Goal: Navigation & Orientation: Find specific page/section

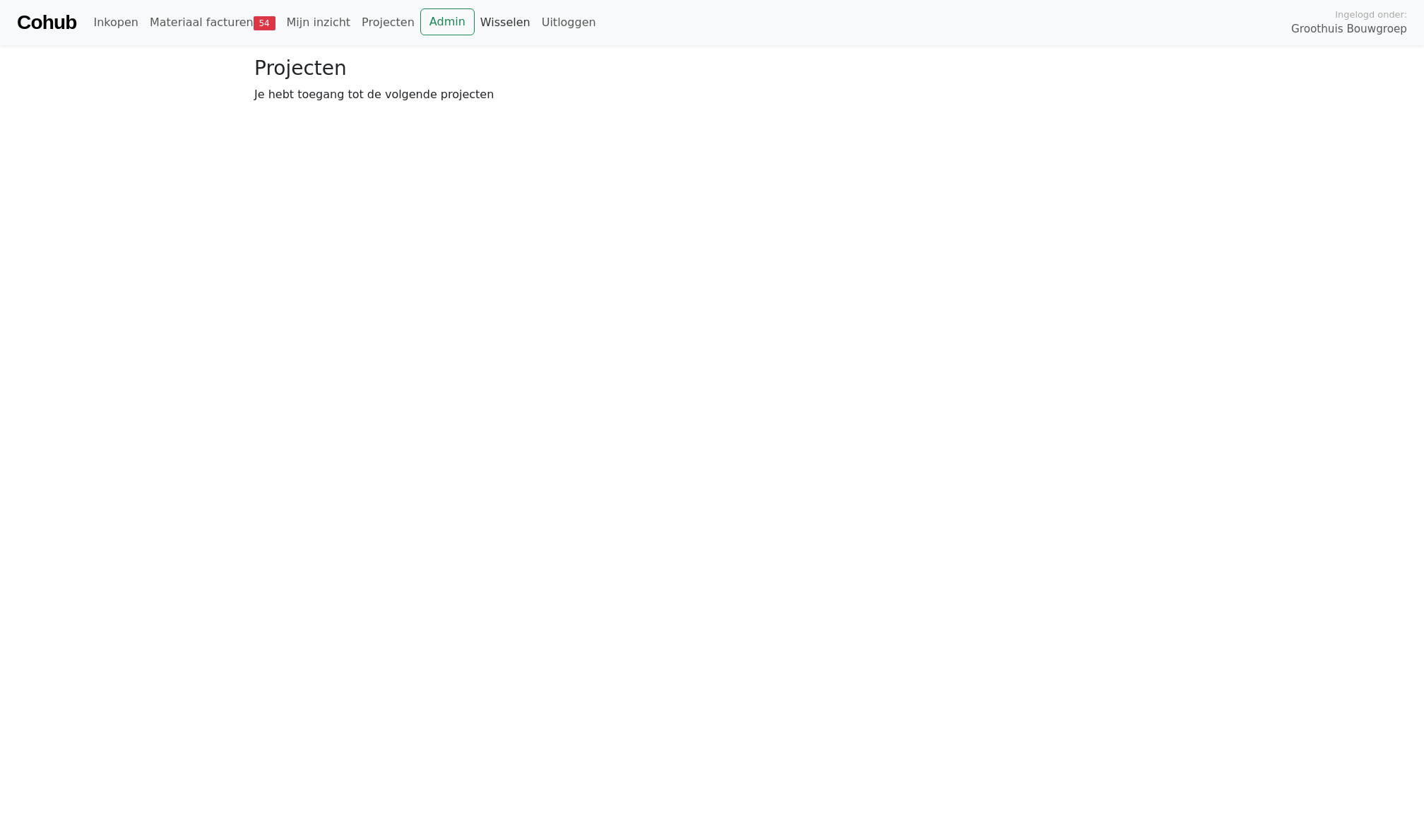
click at [500, 27] on link "Wisselen" at bounding box center [505, 22] width 61 height 28
click at [433, 20] on link "Admin" at bounding box center [447, 21] width 54 height 27
click at [439, 24] on link "Admin" at bounding box center [447, 21] width 54 height 27
click at [425, 17] on link "Admin" at bounding box center [447, 21] width 54 height 27
click at [490, 20] on link "Wisselen" at bounding box center [505, 22] width 61 height 28
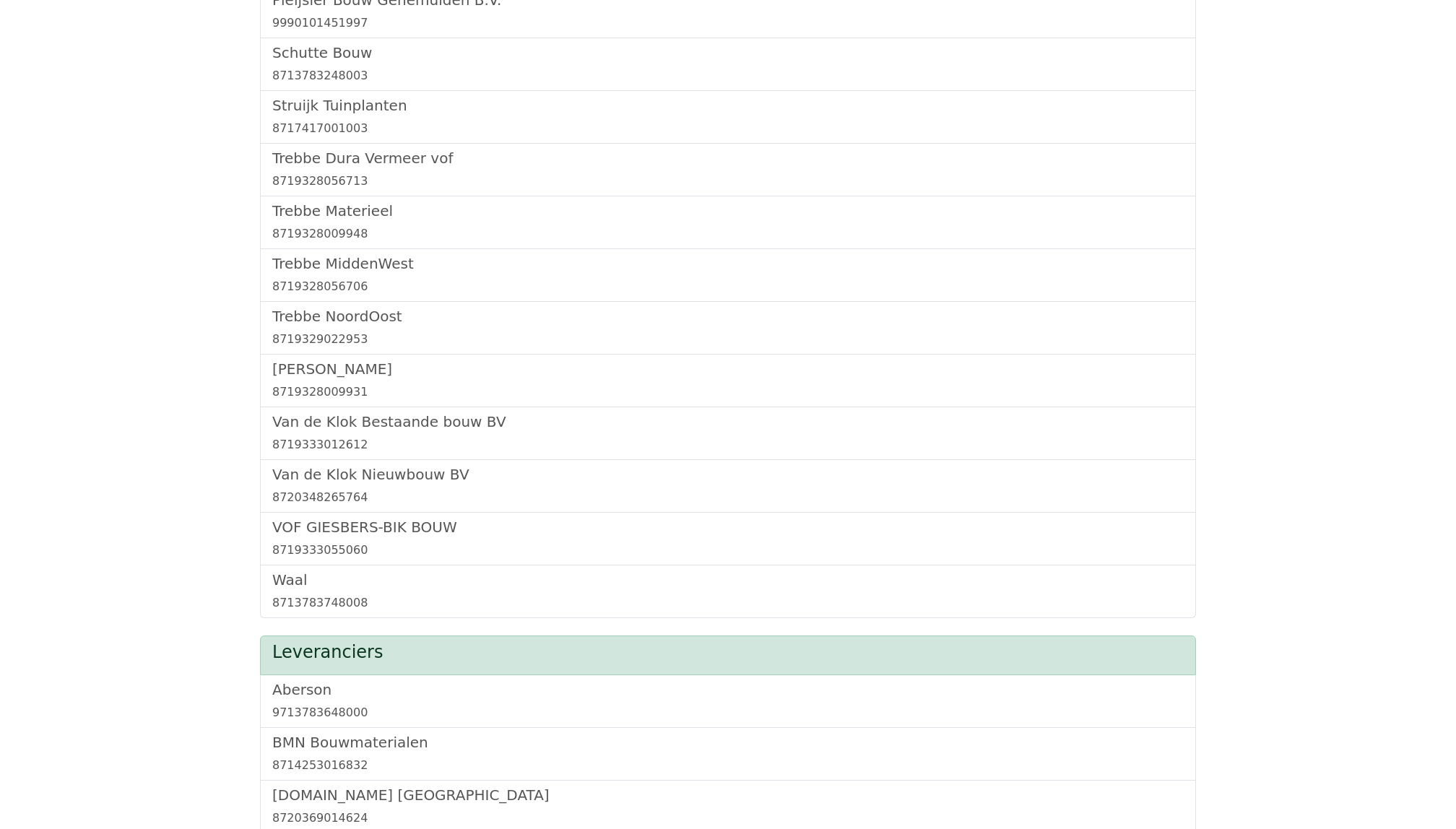
scroll to position [836, 0]
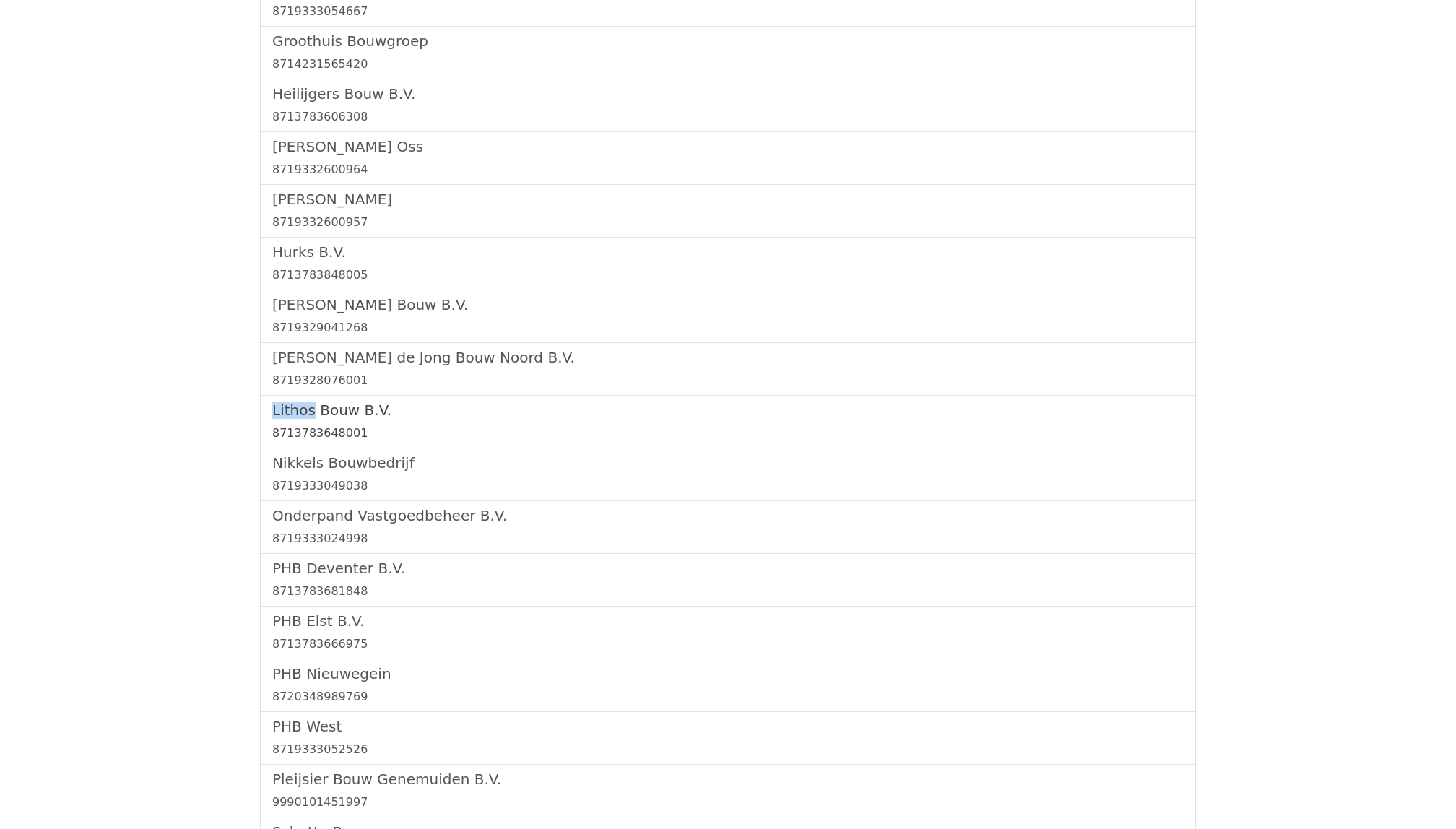
click at [338, 423] on link "Lithos Bouw B.V. 8713783648001" at bounding box center [728, 422] width 911 height 41
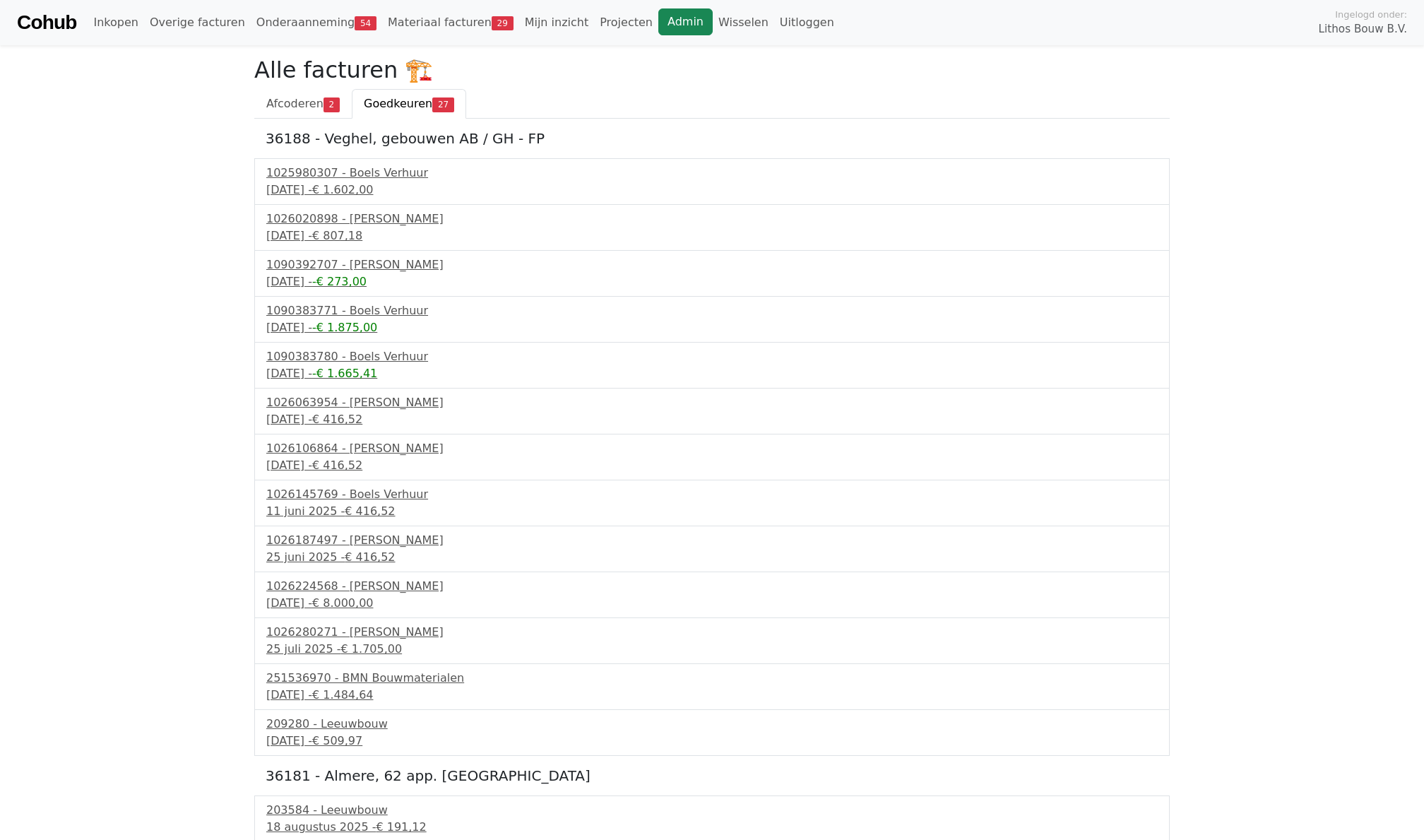
click at [658, 23] on link "Admin" at bounding box center [685, 21] width 54 height 27
